Goal: Task Accomplishment & Management: Manage account settings

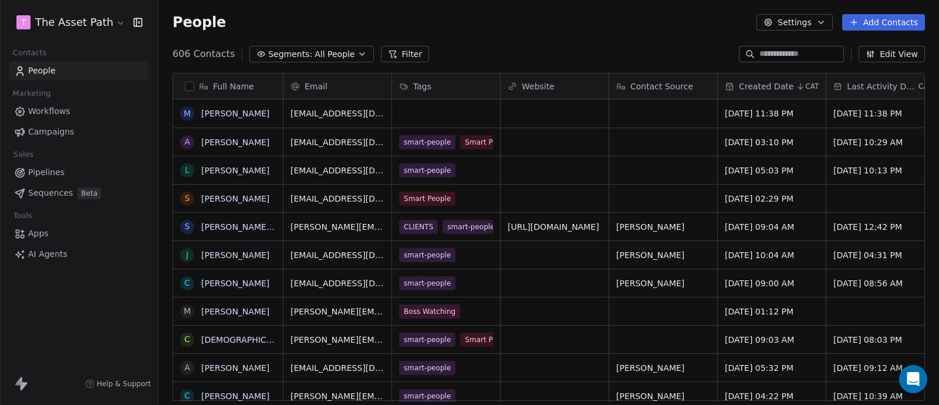
scroll to position [345, 769]
click at [68, 171] on link "Pipelines" at bounding box center [78, 172] width 139 height 19
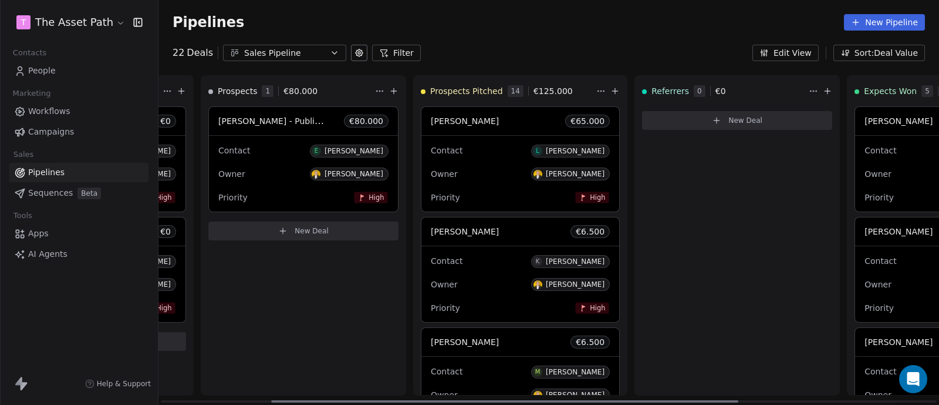
scroll to position [0, 188]
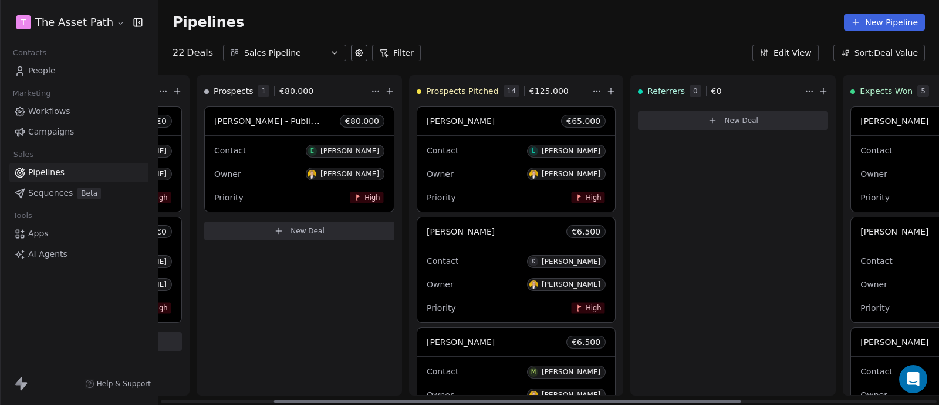
drag, startPoint x: 434, startPoint y: 400, endPoint x: 547, endPoint y: 403, distance: 112.8
click at [547, 402] on div at bounding box center [507, 401] width 467 height 2
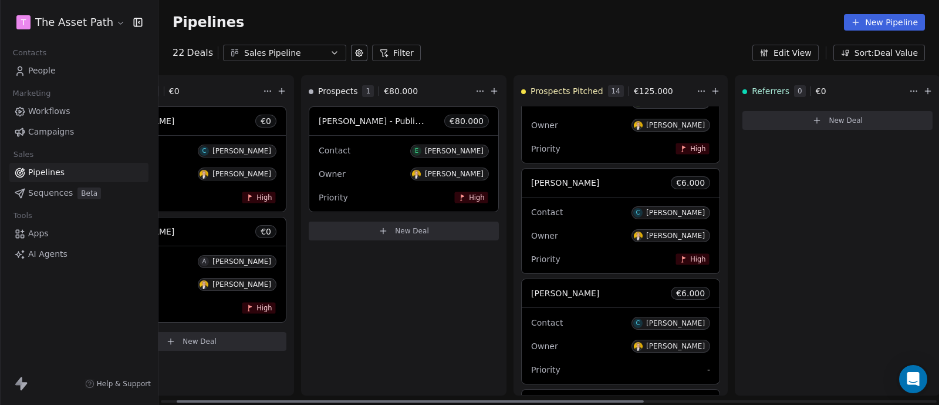
scroll to position [0, 86]
drag, startPoint x: 439, startPoint y: 402, endPoint x: 378, endPoint y: 416, distance: 62.7
click at [378, 402] on div at bounding box center [446, 401] width 467 height 2
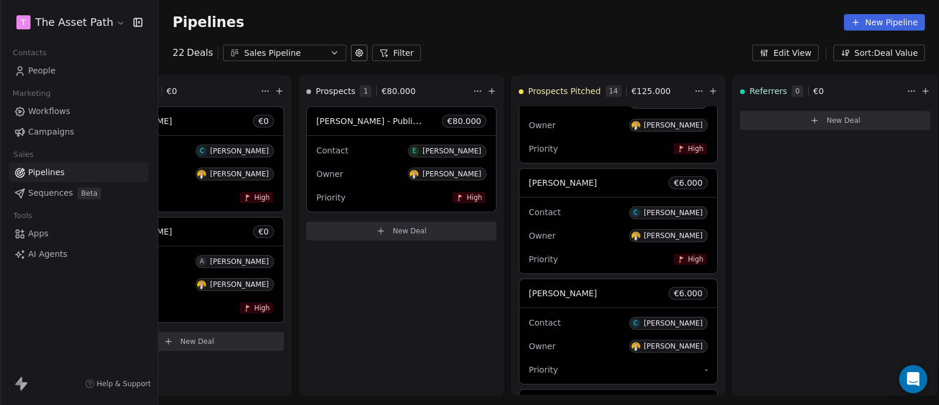
click at [46, 72] on span "People" at bounding box center [42, 71] width 28 height 12
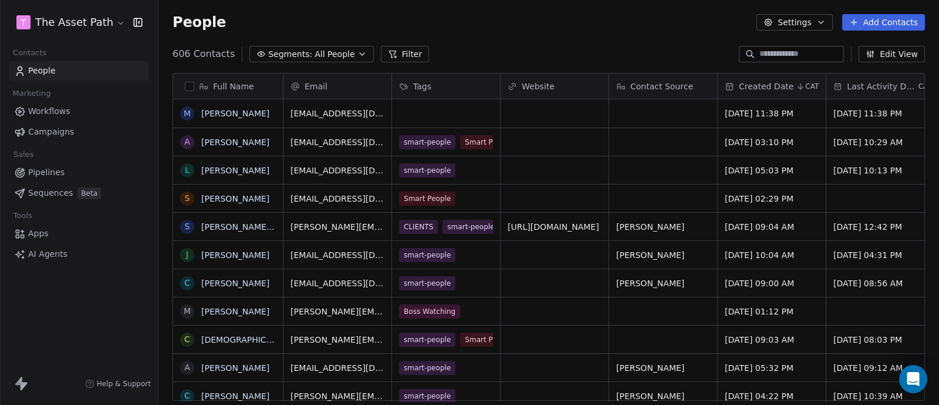
scroll to position [345, 769]
click at [776, 49] on input at bounding box center [801, 54] width 82 height 12
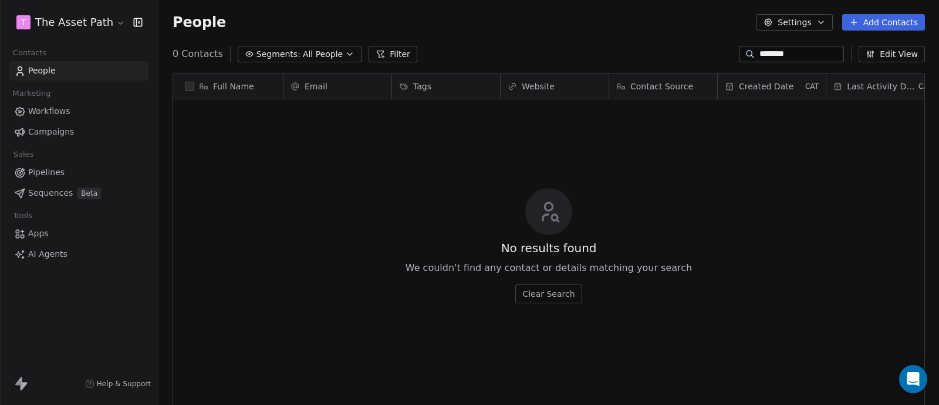
scroll to position [0, 0]
type input "*"
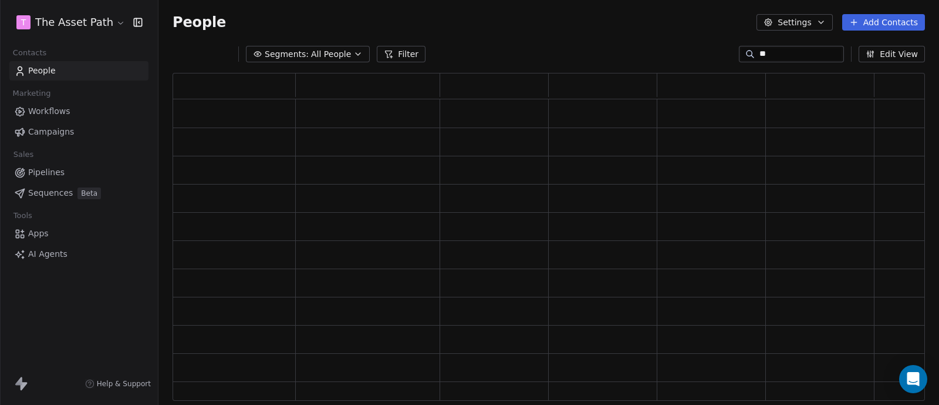
type input "*"
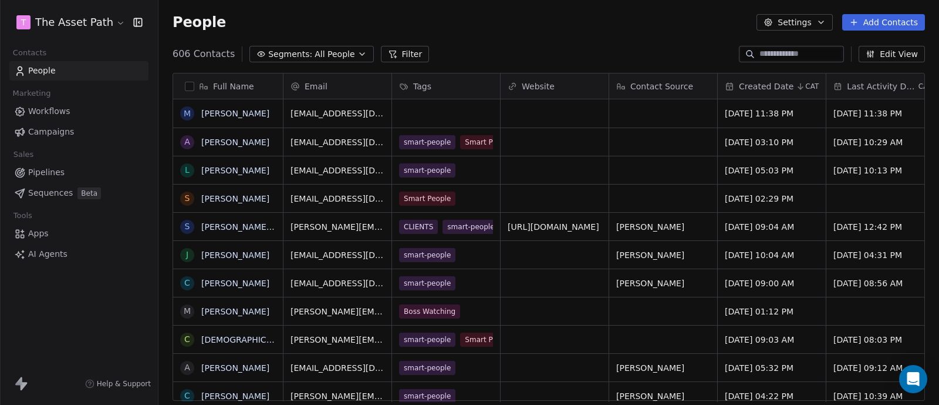
click at [763, 53] on input at bounding box center [801, 54] width 82 height 12
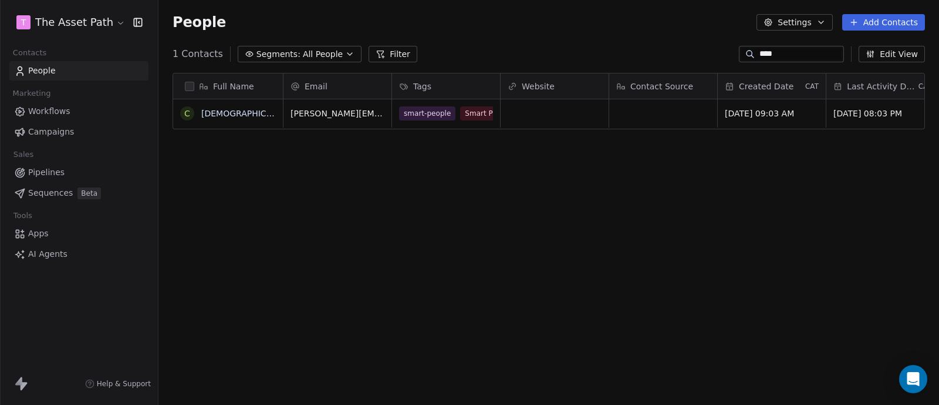
scroll to position [345, 769]
type input "****"
click at [76, 169] on link "Pipelines" at bounding box center [78, 172] width 139 height 19
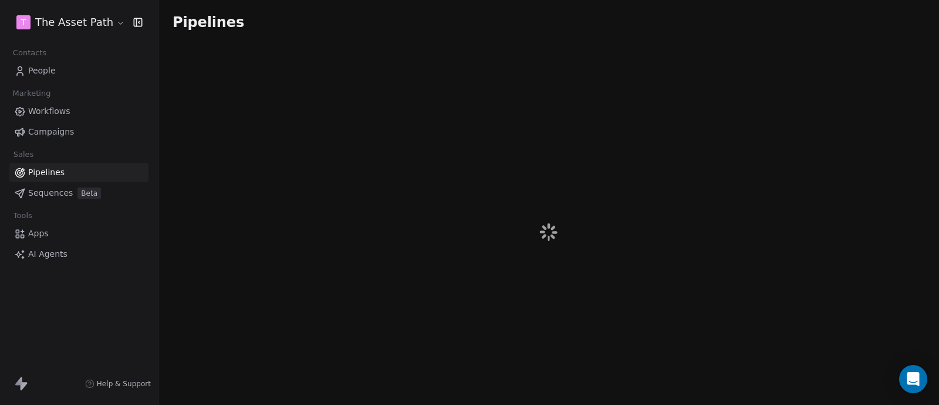
click at [72, 132] on link "Campaigns" at bounding box center [78, 131] width 139 height 19
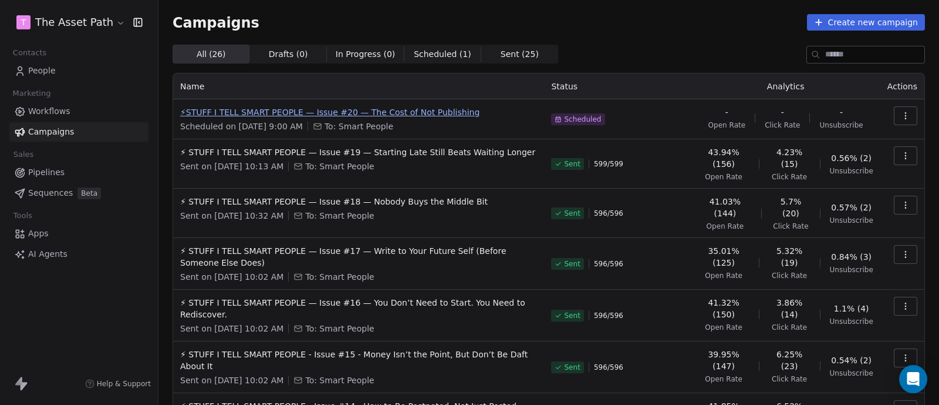
click at [292, 113] on span "⚡STUFF I TELL SMART PEOPLE — Issue #20 — The Cost of Not Publishing" at bounding box center [358, 112] width 357 height 12
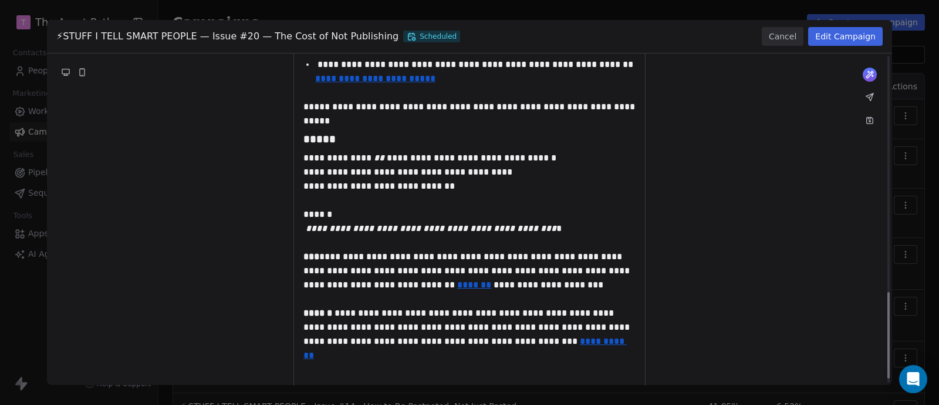
scroll to position [920, 0]
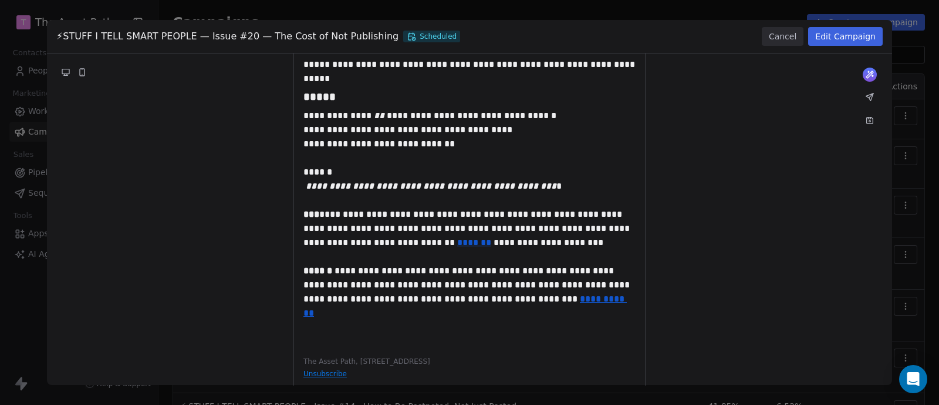
click at [799, 35] on button "Cancel" at bounding box center [783, 36] width 42 height 19
